Goal: Transaction & Acquisition: Obtain resource

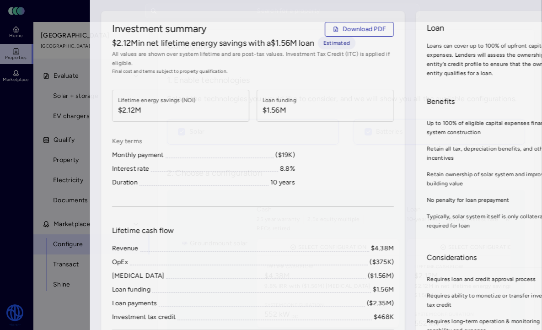
click at [33, 65] on div at bounding box center [271, 165] width 542 height 330
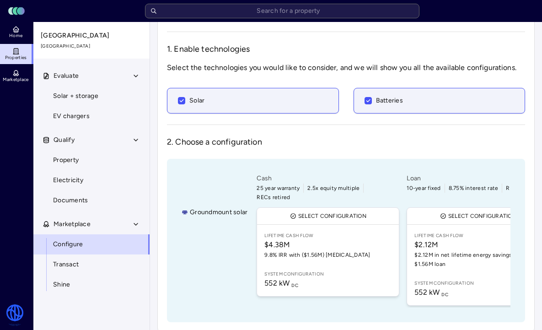
click at [334, 270] on span "System configuration" at bounding box center [327, 273] width 127 height 7
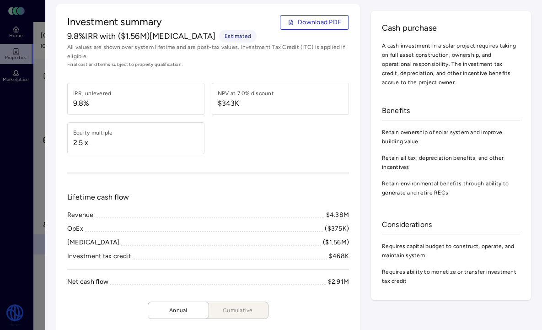
scroll to position [43, 0]
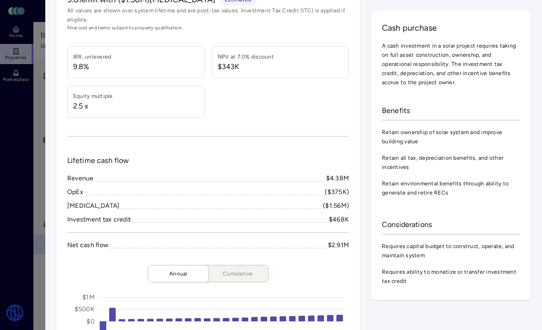
click at [32, 110] on div at bounding box center [271, 165] width 542 height 330
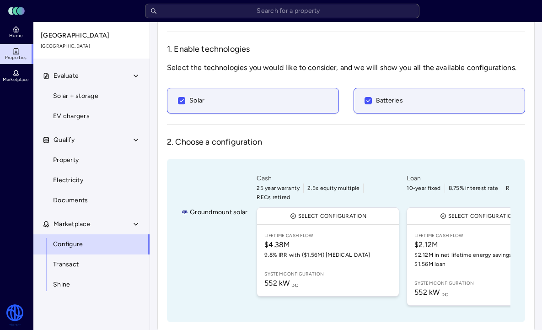
click at [446, 232] on span "Lifetime Cash Flow" at bounding box center [478, 235] width 127 height 7
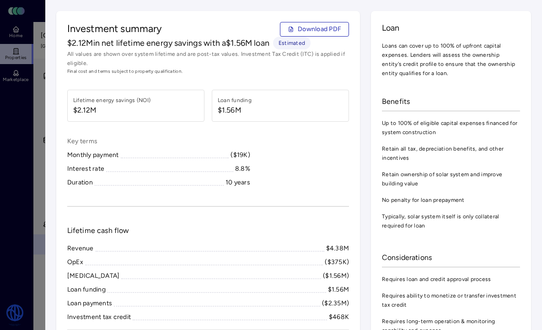
click at [225, 168] on span at bounding box center [169, 168] width 127 height 8
click at [27, 129] on div at bounding box center [271, 165] width 542 height 330
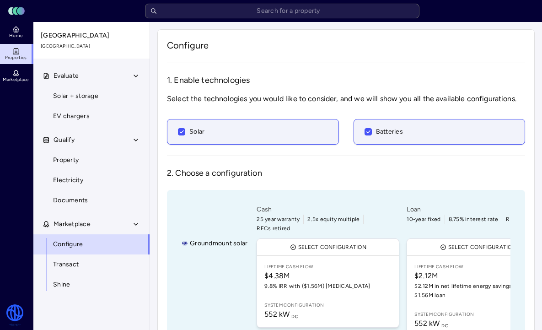
click at [74, 163] on span "Property" at bounding box center [66, 160] width 26 height 10
type textarea "x"
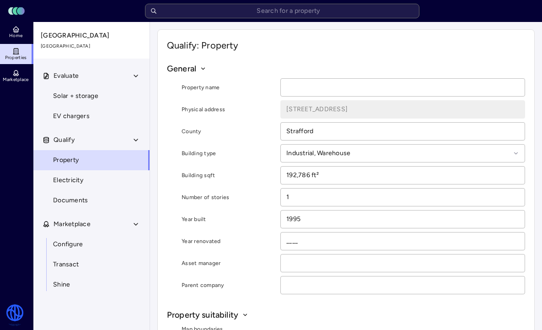
click at [95, 95] on span "Solar + storage" at bounding box center [75, 96] width 45 height 10
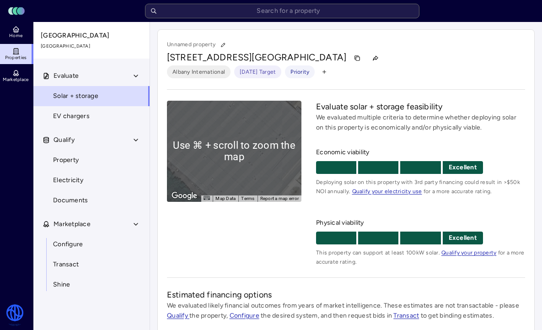
scroll to position [198, 0]
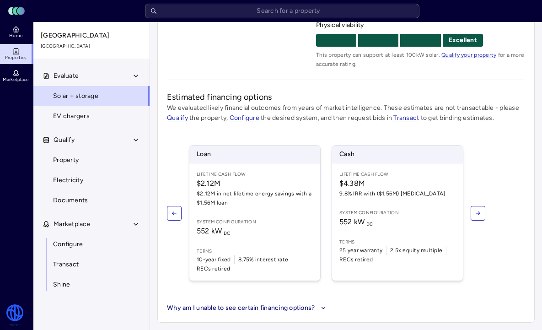
click at [366, 197] on span "9.8% IRR with ($1.56M) [MEDICAL_DATA]" at bounding box center [397, 193] width 116 height 9
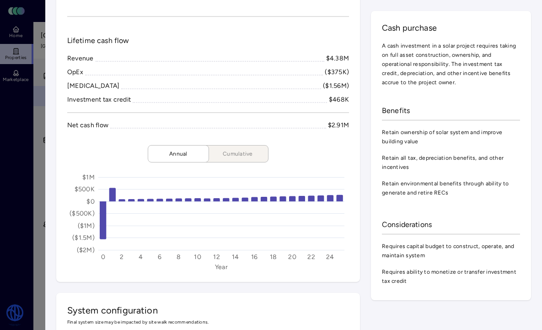
scroll to position [162, 0]
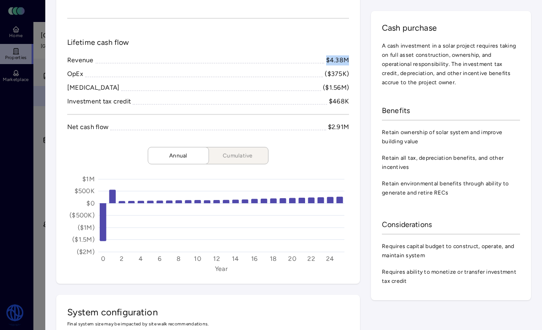
drag, startPoint x: 326, startPoint y: 61, endPoint x: 355, endPoint y: 61, distance: 29.3
click at [355, 61] on div "Investment summary Download PDF 9.8% IRR with ($1.56M) [MEDICAL_DATA] Estimated…" at bounding box center [208, 66] width 304 height 434
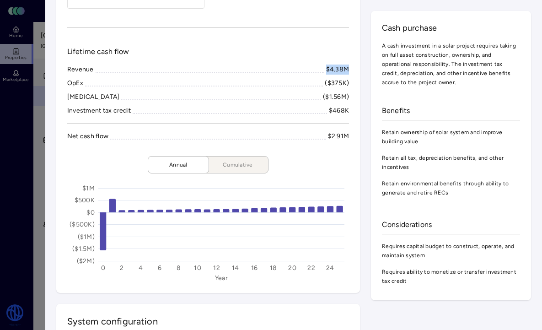
scroll to position [209, 0]
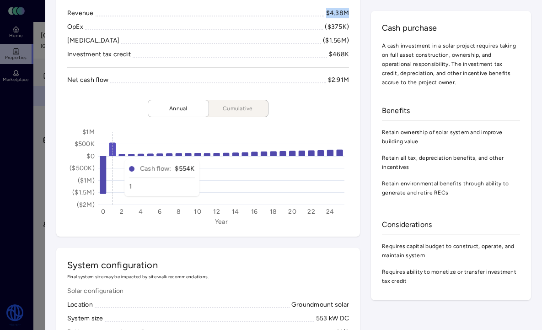
click at [115, 150] on icon at bounding box center [112, 149] width 6 height 13
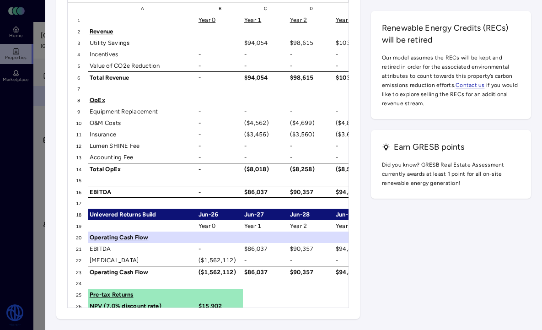
scroll to position [2085, 0]
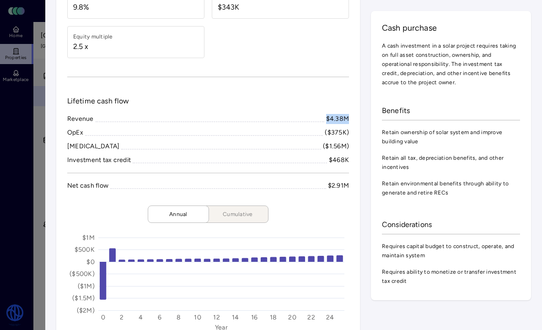
scroll to position [118, 0]
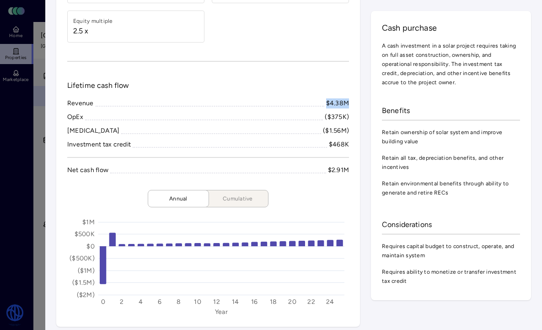
click at [22, 68] on div at bounding box center [271, 165] width 542 height 330
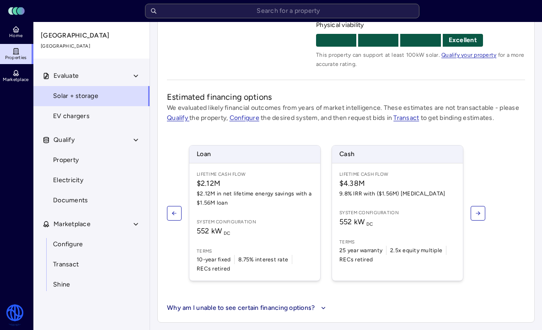
click at [252, 193] on span "$2.12M in net lifetime energy savings with a $1.56M loan" at bounding box center [255, 198] width 116 height 18
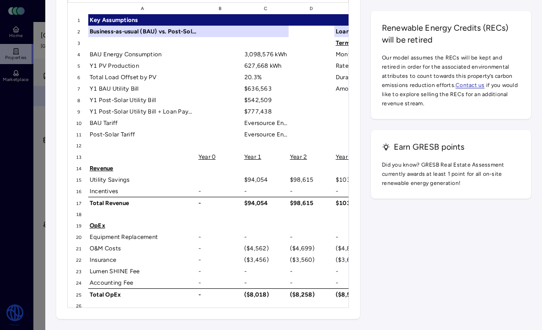
scroll to position [2078, 0]
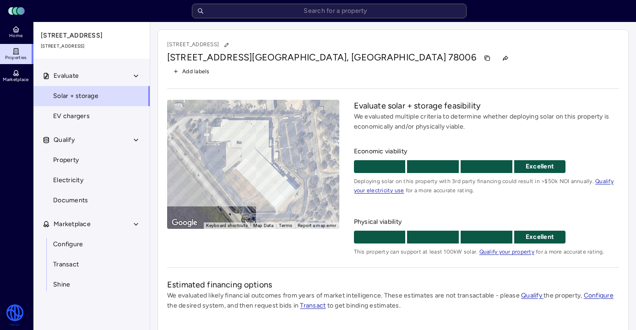
scroll to position [188, 0]
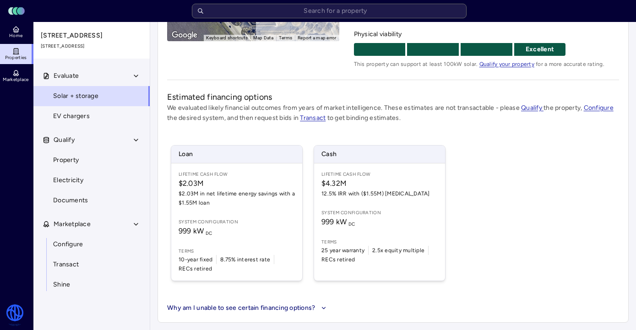
click at [249, 189] on span "$2.03M in net lifetime energy savings with a $1.55M loan" at bounding box center [236, 198] width 116 height 18
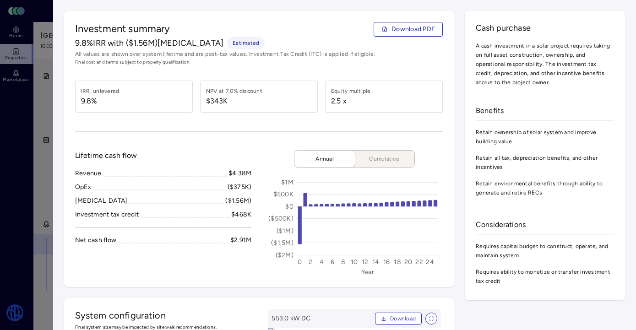
scroll to position [1323, 0]
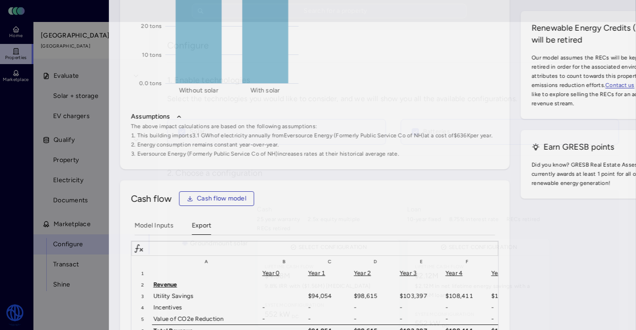
click at [37, 133] on div at bounding box center [318, 165] width 636 height 330
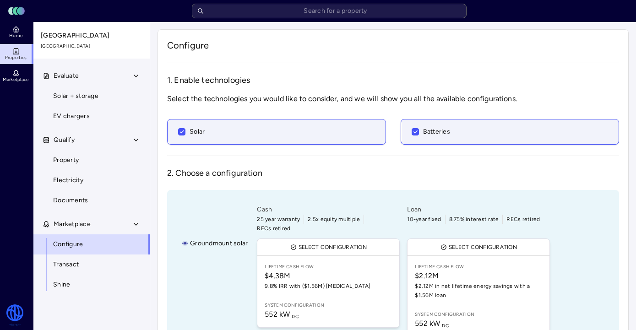
scroll to position [31, 0]
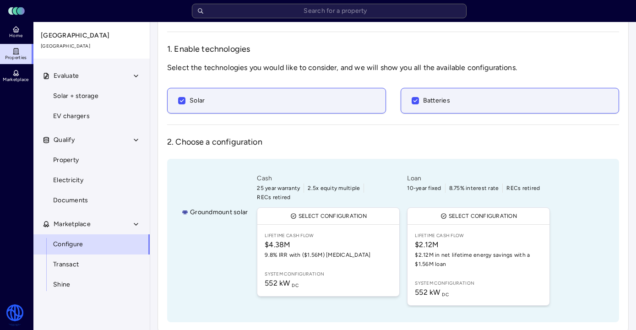
click at [453, 240] on span "$2.12M" at bounding box center [478, 244] width 127 height 11
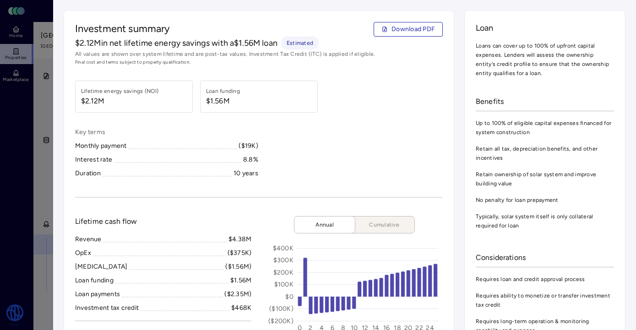
click at [409, 41] on div "Investment summary Download PDF $2.12M in net lifetime energy savings with a $1…" at bounding box center [258, 44] width 367 height 44
click at [409, 29] on span "Download PDF" at bounding box center [412, 29] width 43 height 10
